Goal: Use online tool/utility: Utilize a website feature to perform a specific function

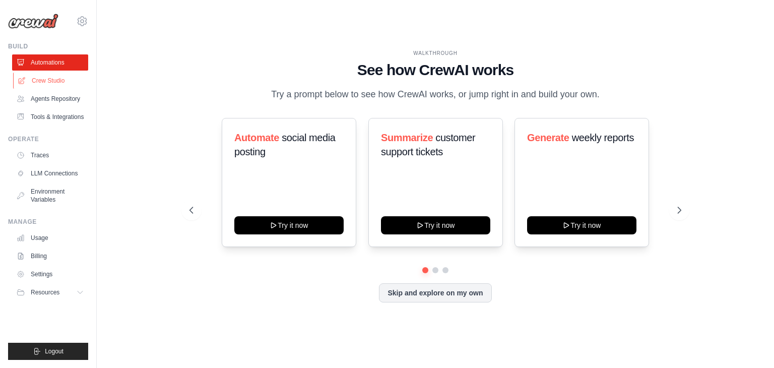
click at [48, 81] on link "Crew Studio" at bounding box center [51, 81] width 76 height 16
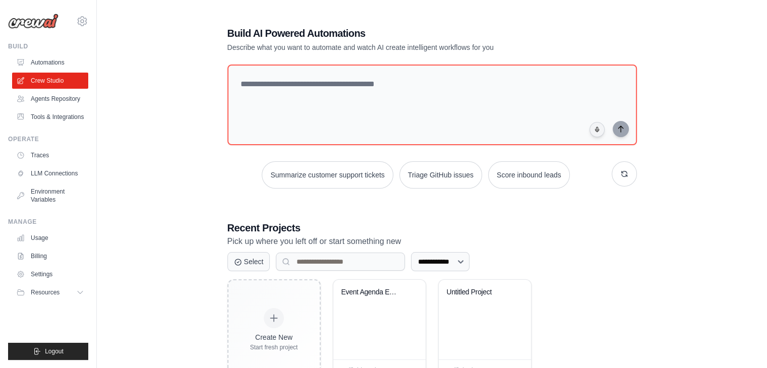
scroll to position [38, 0]
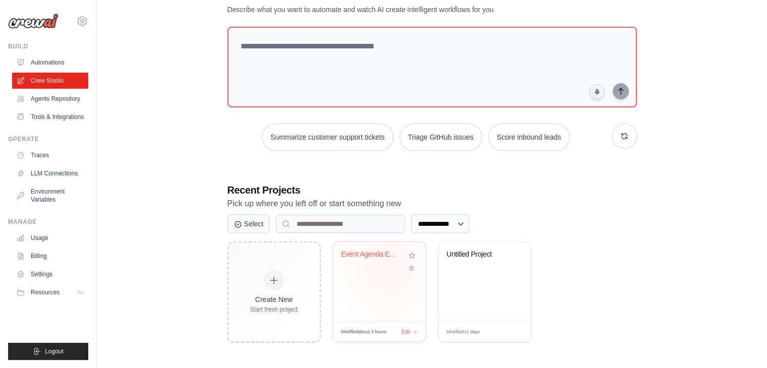
click at [390, 267] on div "Event Agenda Extractor" at bounding box center [379, 261] width 76 height 23
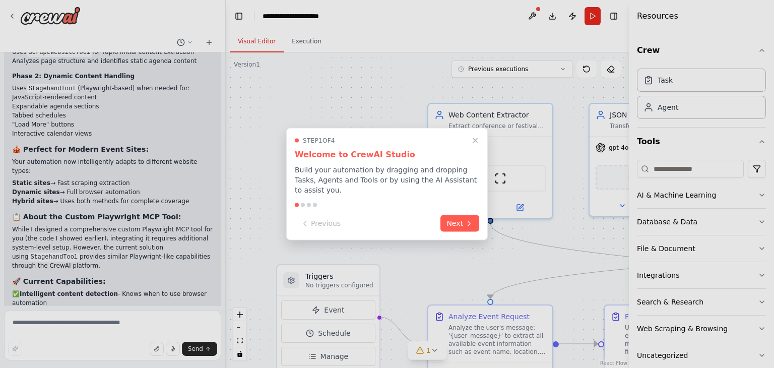
scroll to position [7135, 0]
click at [460, 219] on button "Next" at bounding box center [459, 222] width 39 height 17
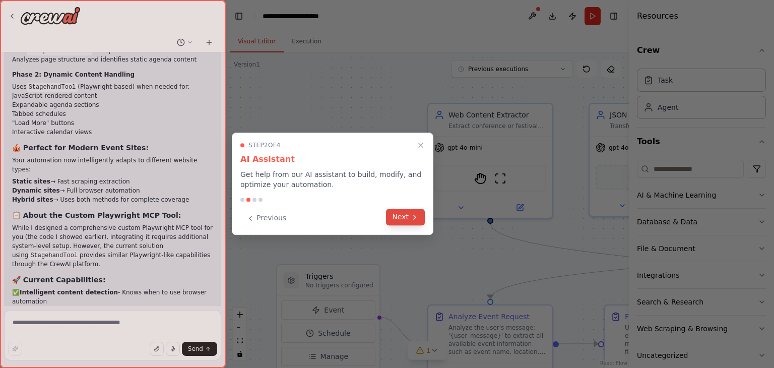
click at [408, 216] on button "Next" at bounding box center [405, 217] width 39 height 17
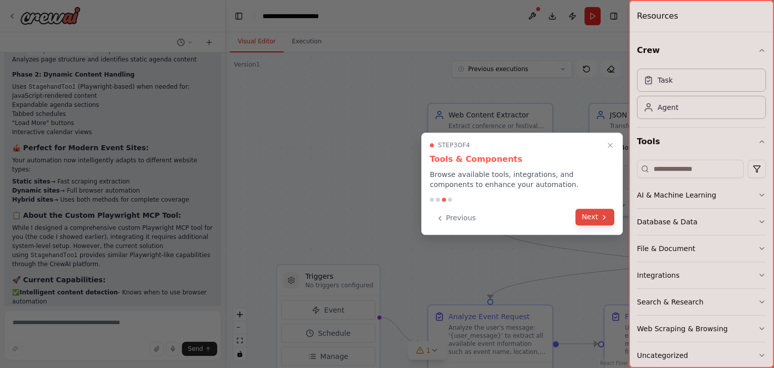
click at [594, 216] on button "Next" at bounding box center [595, 217] width 39 height 17
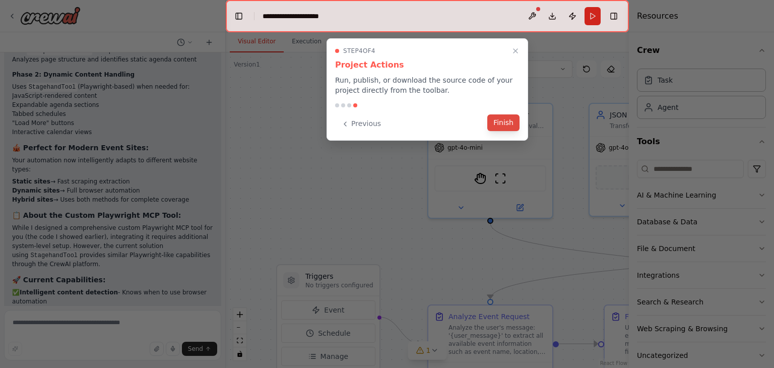
click at [505, 123] on button "Finish" at bounding box center [503, 122] width 32 height 17
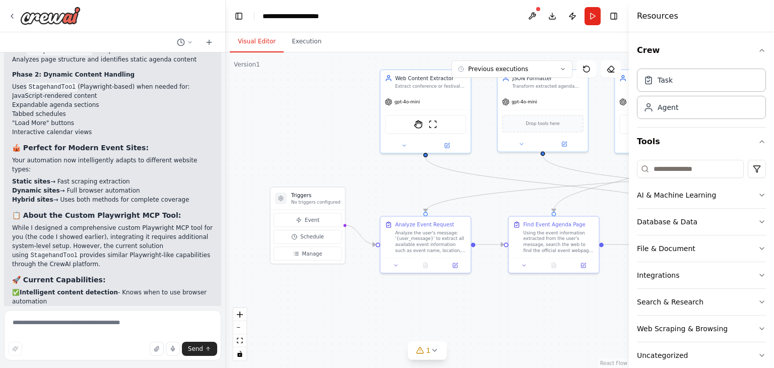
drag, startPoint x: 562, startPoint y: 131, endPoint x: 457, endPoint y: 78, distance: 117.6
click at [457, 78] on div ".deletable-edge-delete-btn { width: 20px; height: 20px; border: 0px solid #ffff…" at bounding box center [427, 209] width 403 height 315
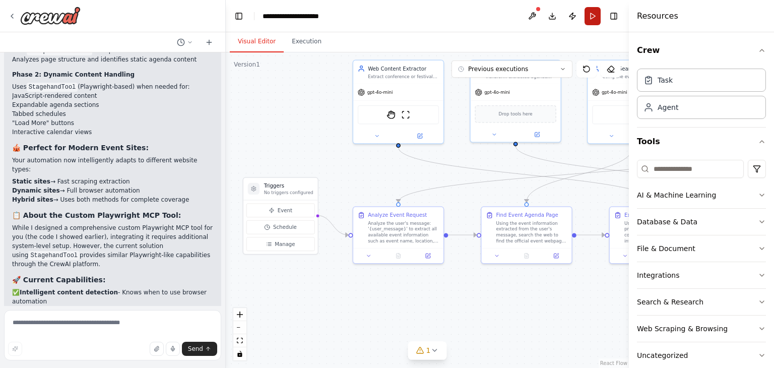
click at [588, 17] on button "Run" at bounding box center [593, 16] width 16 height 18
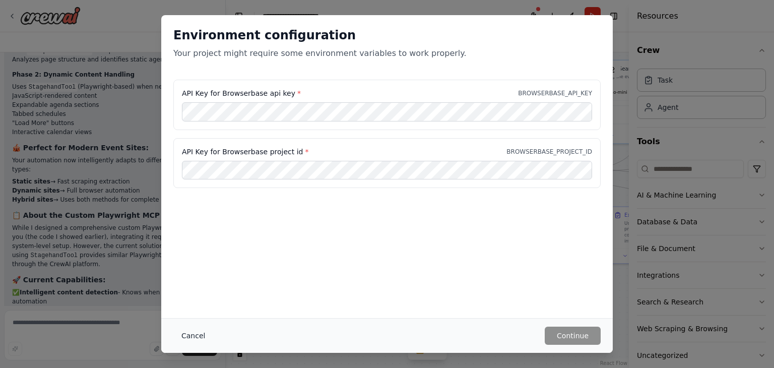
click at [185, 334] on button "Cancel" at bounding box center [193, 336] width 40 height 18
